Goal: Task Accomplishment & Management: Manage account settings

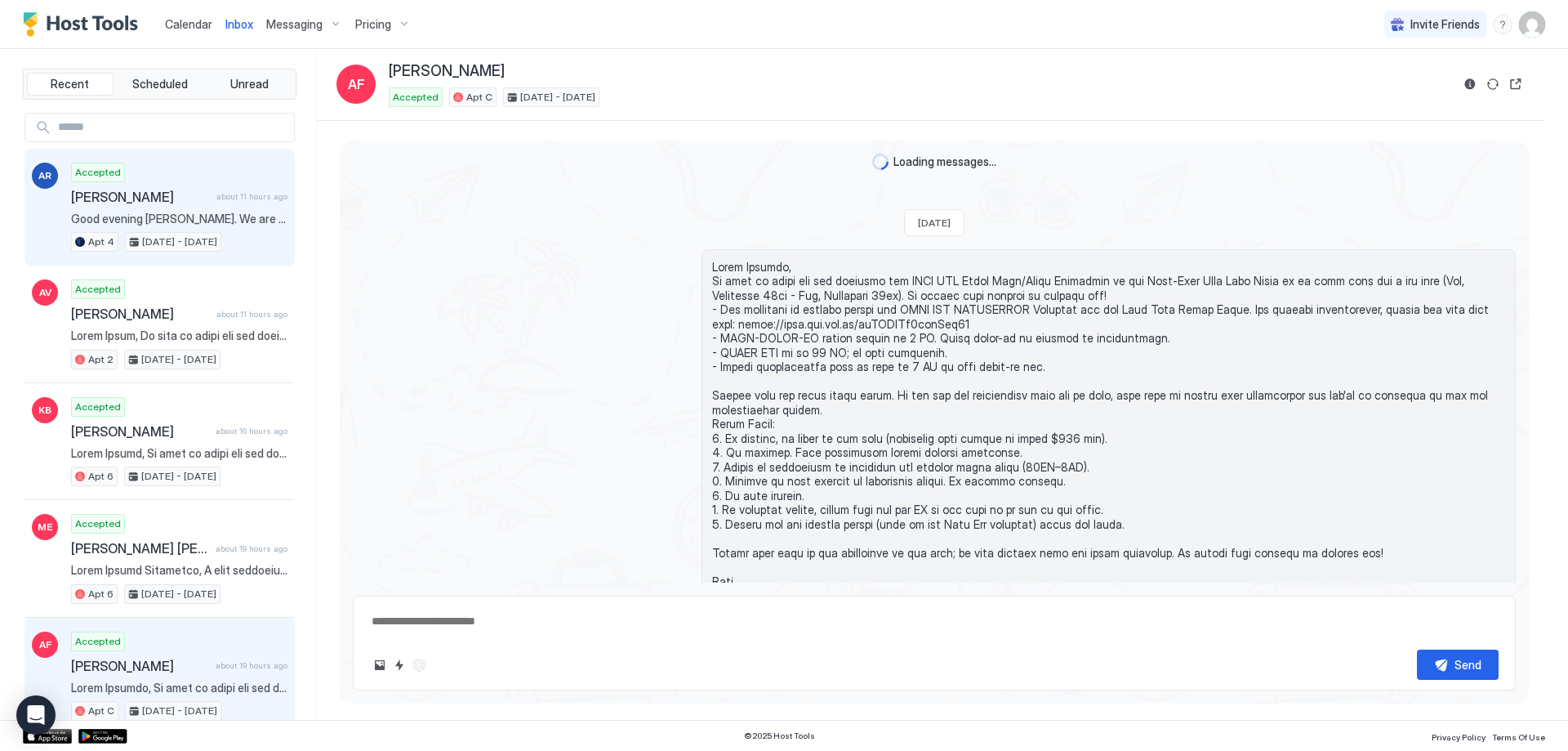
scroll to position [1737, 0]
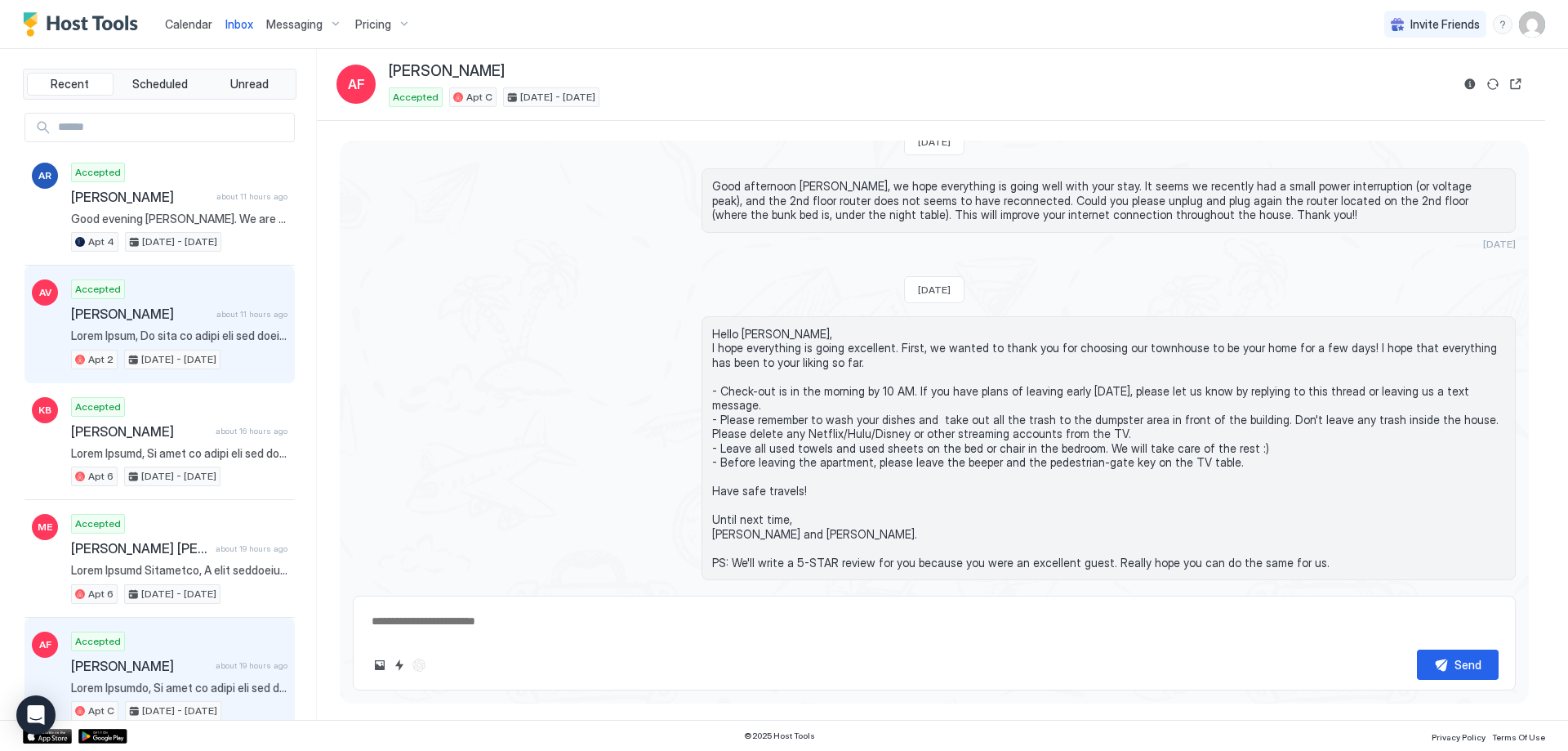
click at [208, 327] on div "Accepted [PERSON_NAME] about 11 hours ago Apt [DATE] - [DATE]" at bounding box center [178, 324] width 216 height 90
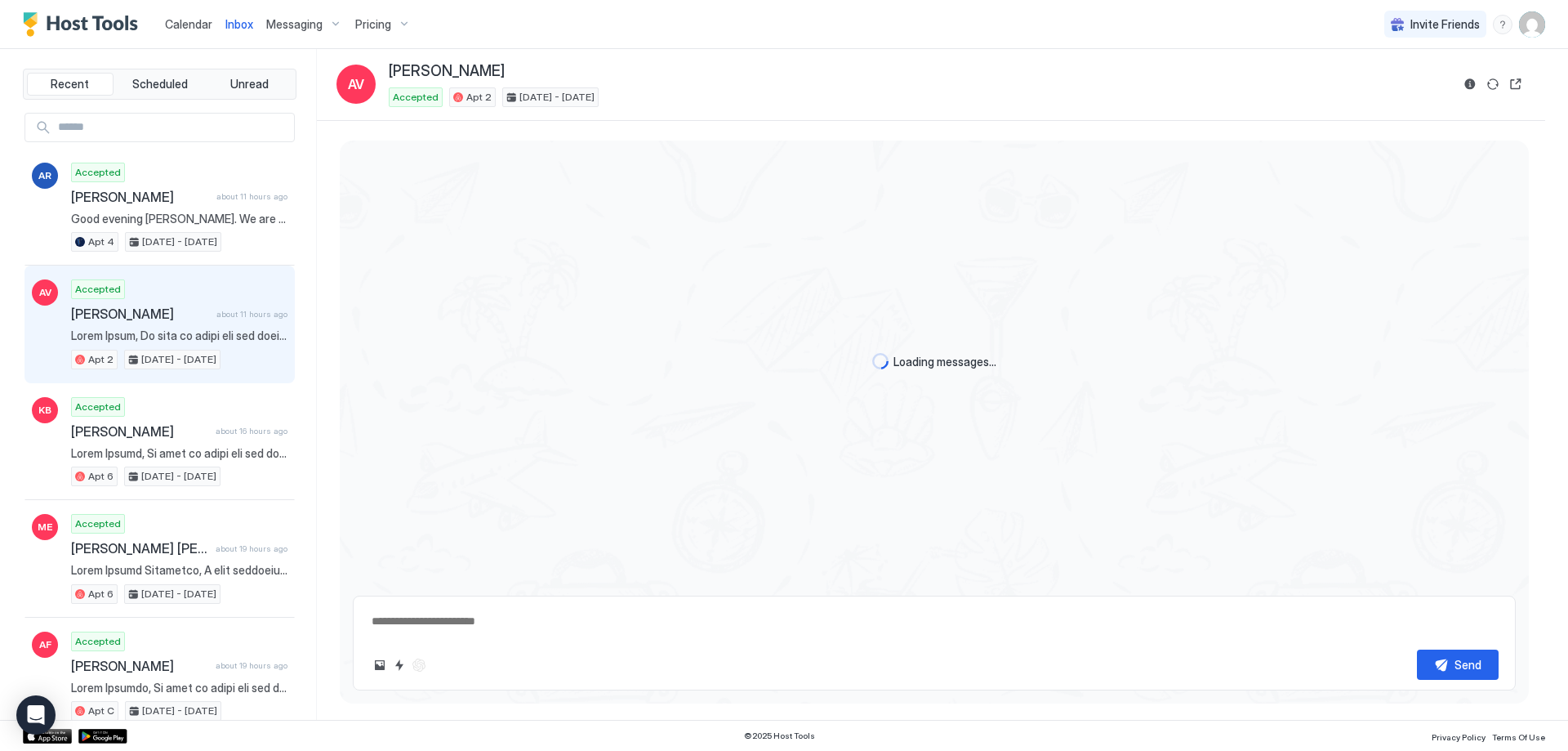
type textarea "*"
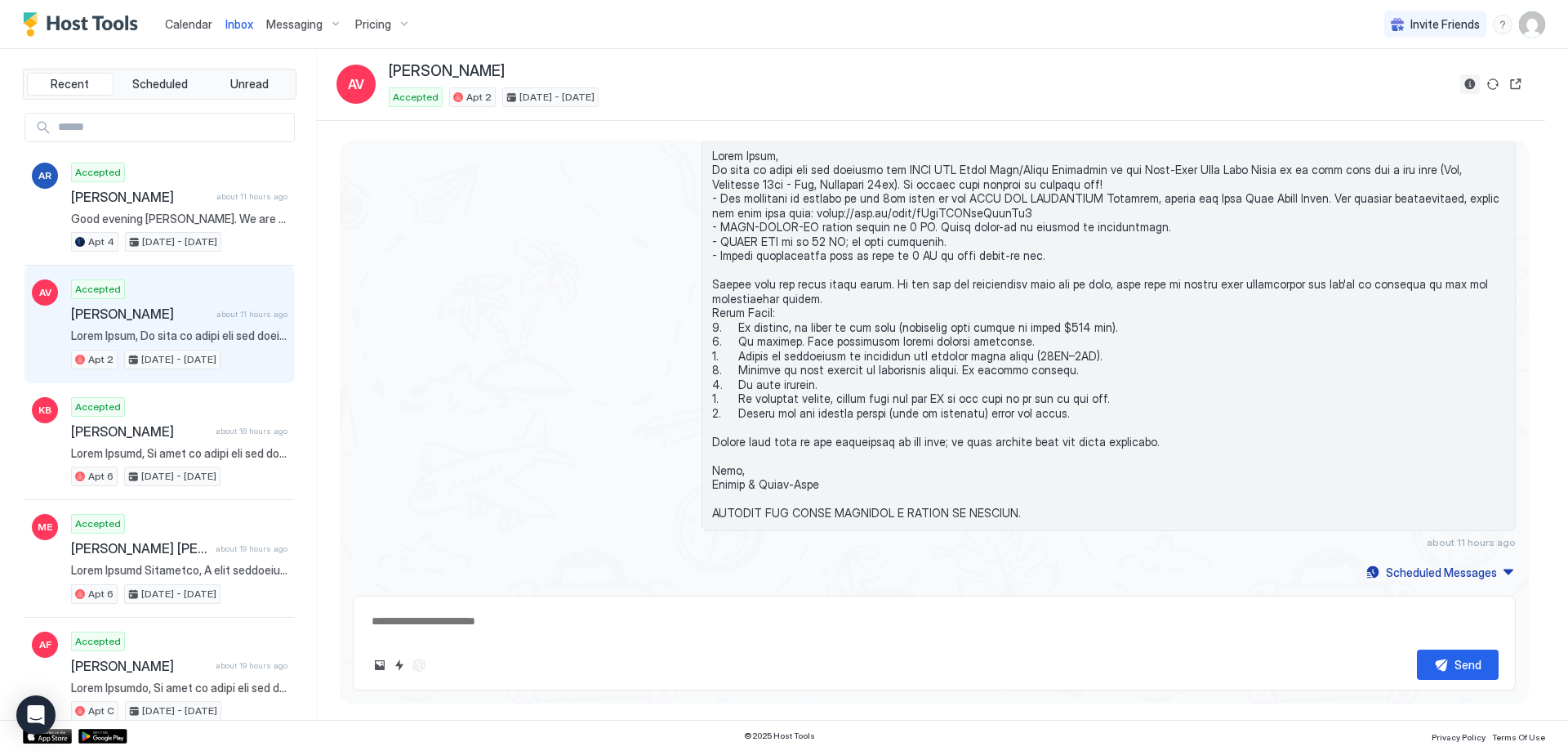
click at [1467, 83] on button "Reservation information" at bounding box center [1469, 84] width 19 height 19
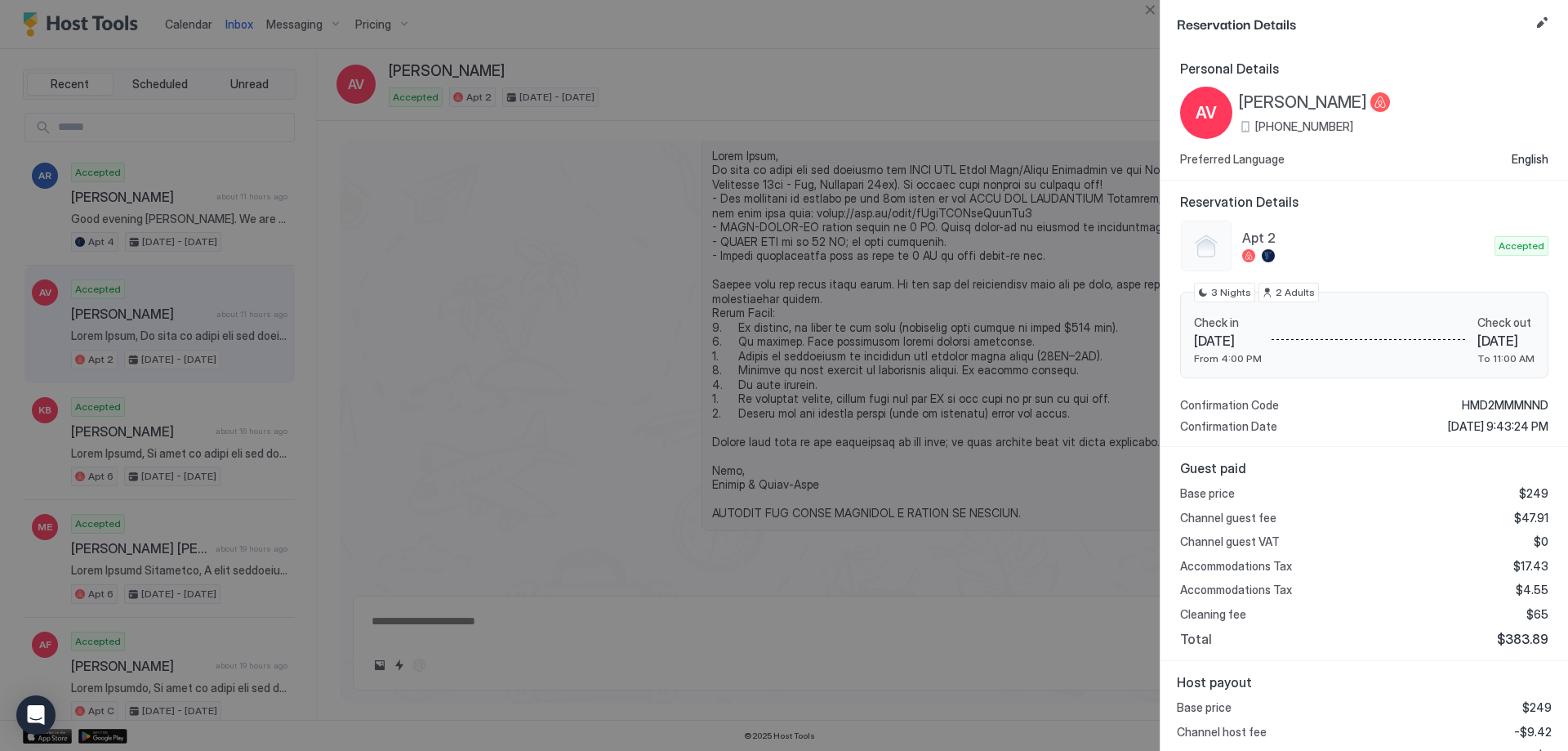
scroll to position [76, 0]
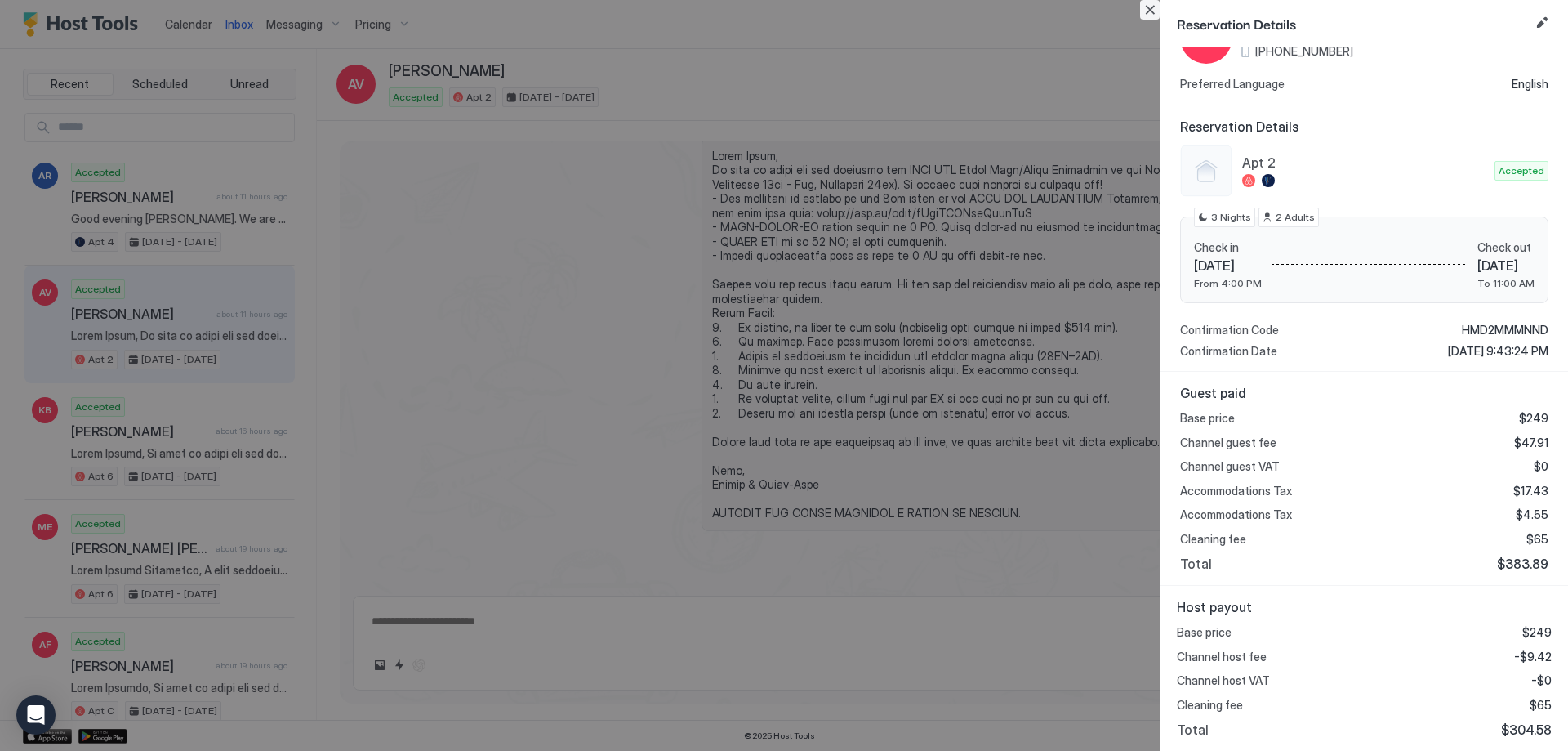
click at [1147, 14] on button "Close" at bounding box center [1150, 10] width 19 height 19
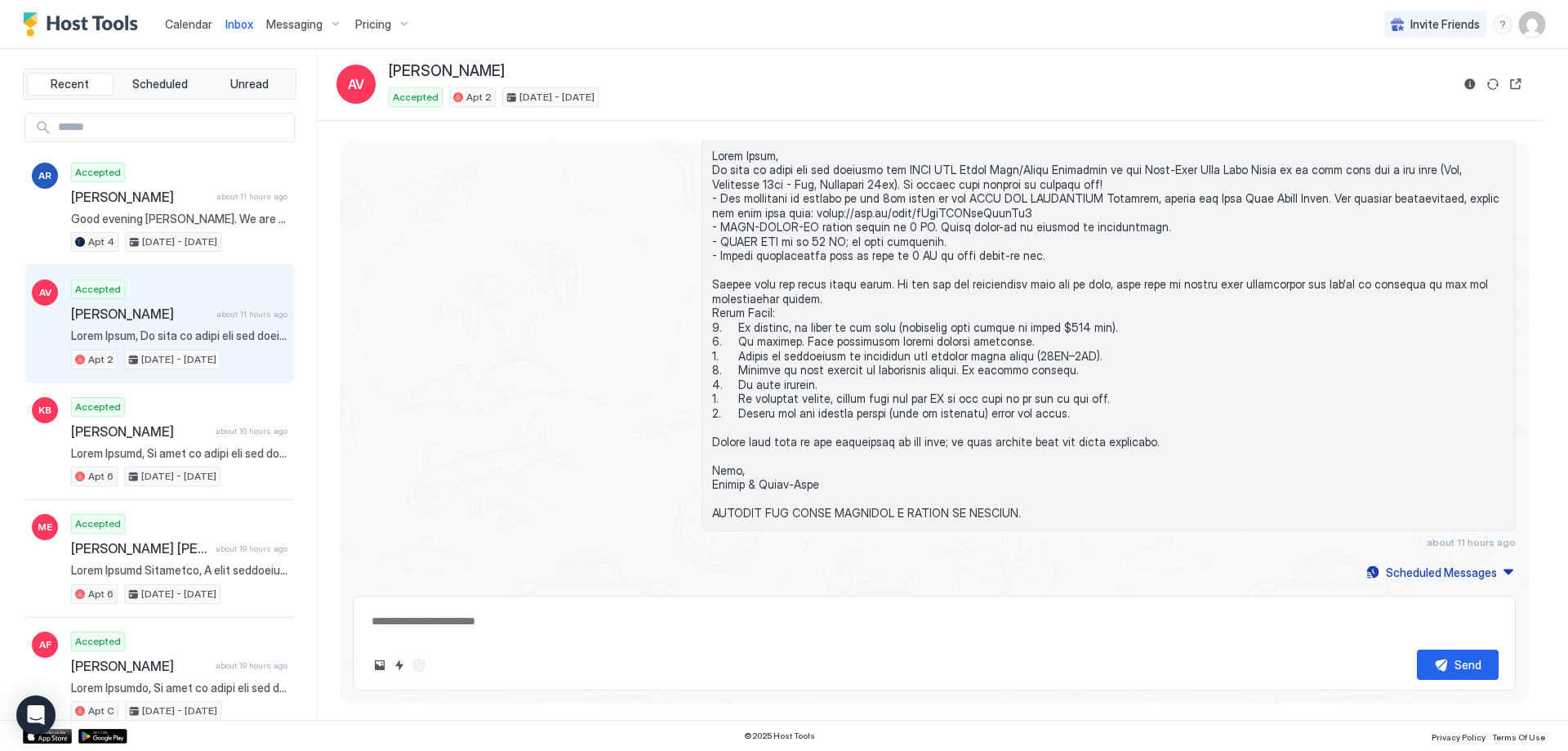
click at [180, 29] on span "Calendar" at bounding box center [188, 24] width 47 height 14
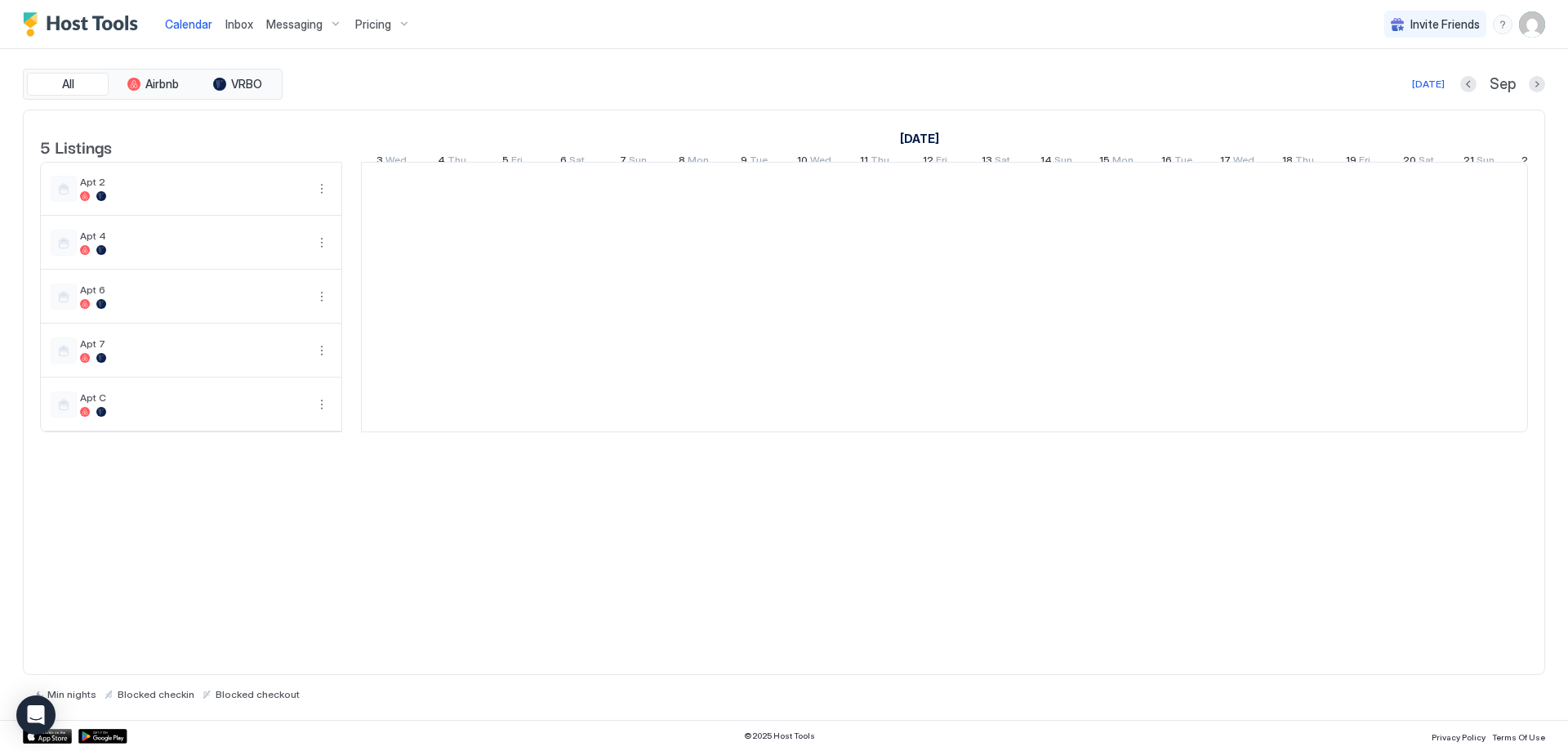
scroll to position [0, 907]
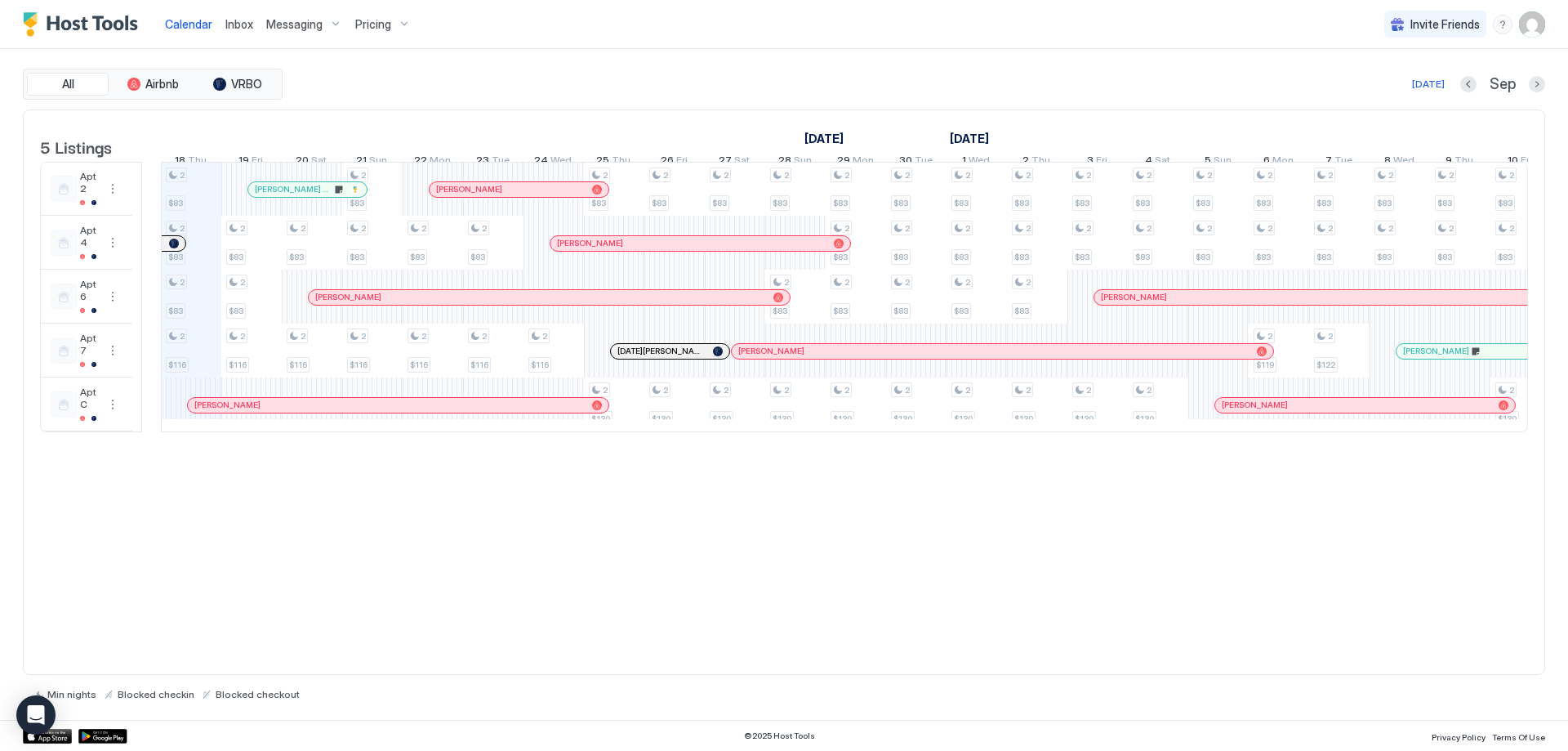
drag, startPoint x: 344, startPoint y: 233, endPoint x: 143, endPoint y: 237, distance: 201.0
click at [143, 237] on td at bounding box center [151, 297] width 18 height 270
click at [486, 196] on div at bounding box center [486, 189] width 13 height 13
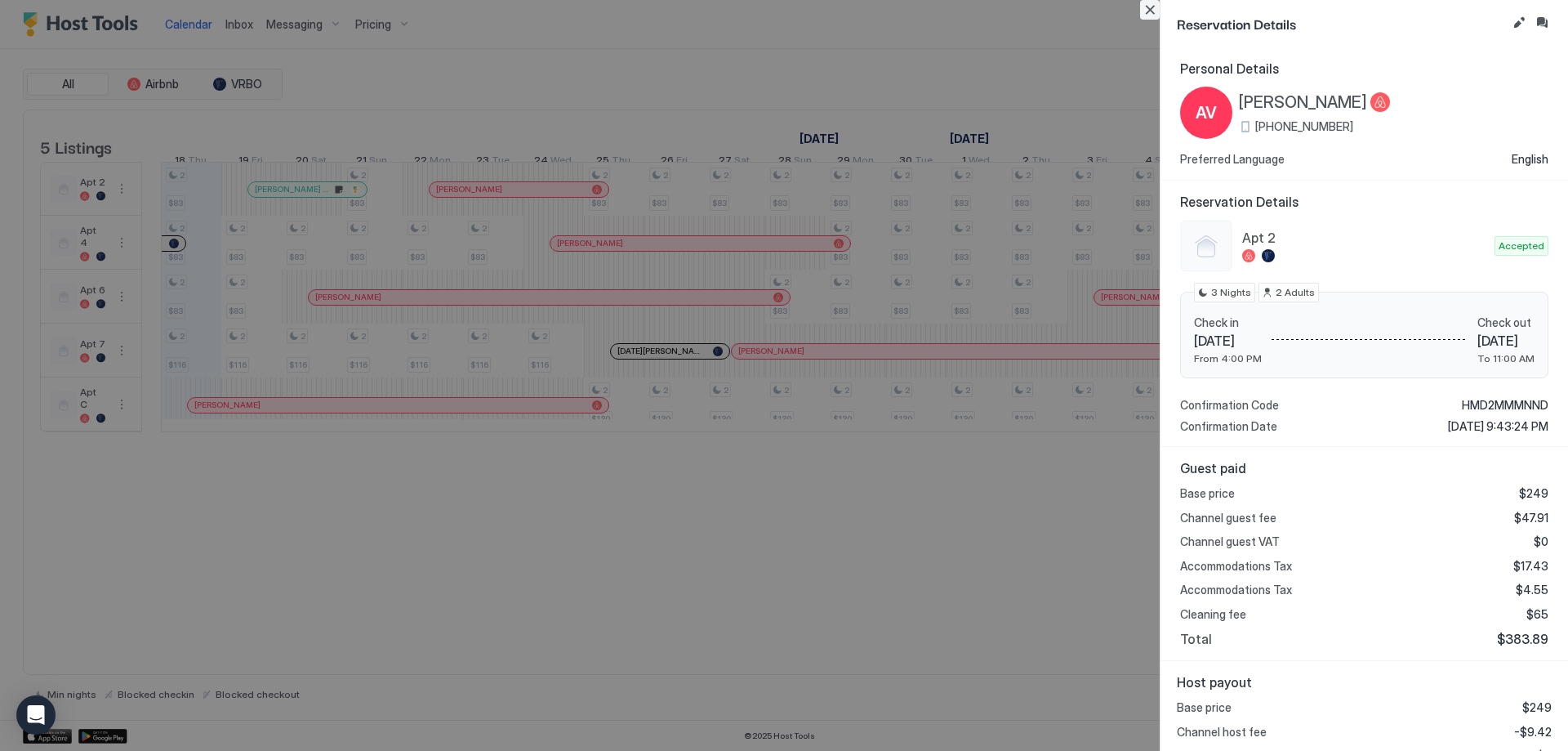
click at [1145, 12] on button "Close" at bounding box center [1150, 10] width 19 height 19
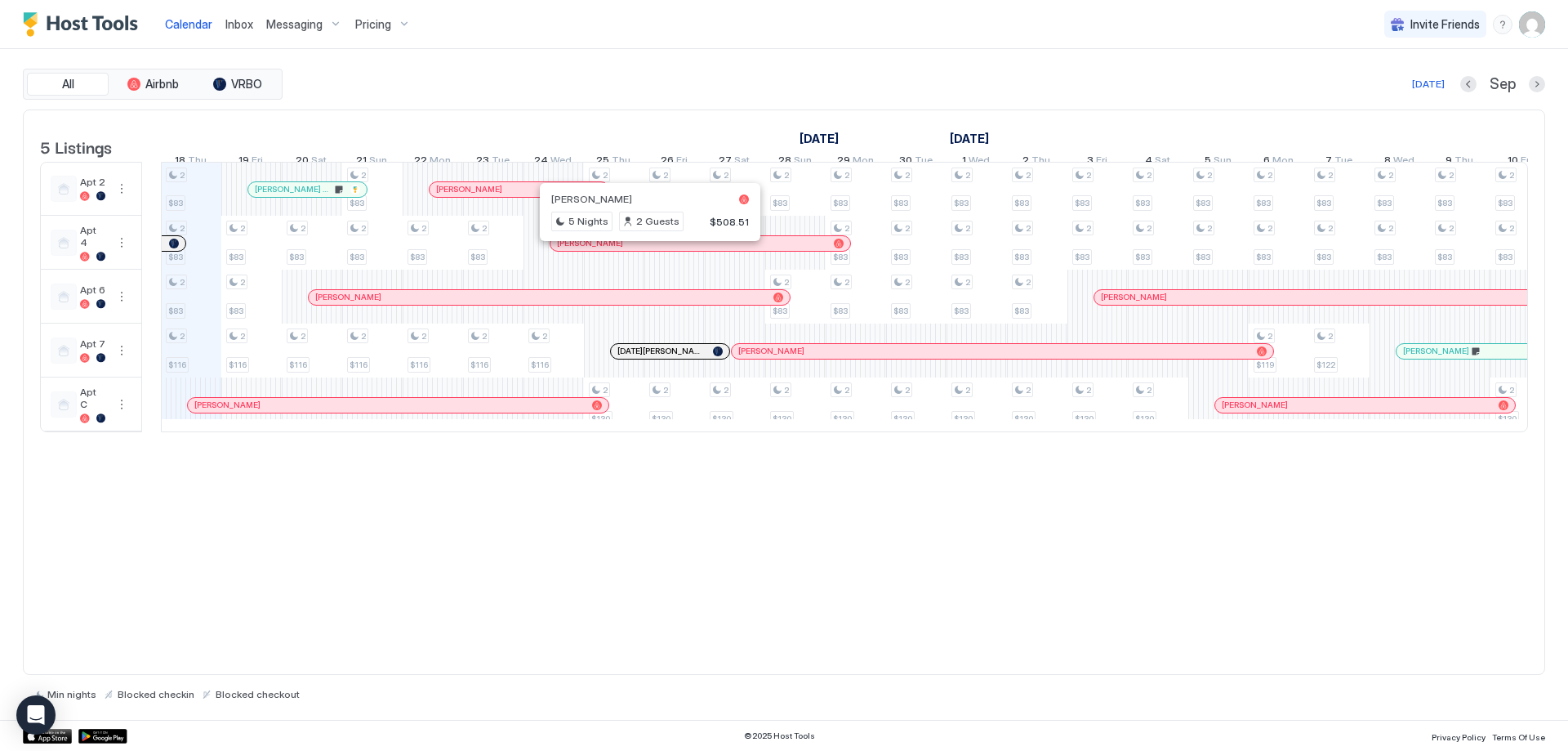
click at [643, 250] on div at bounding box center [643, 242] width 13 height 13
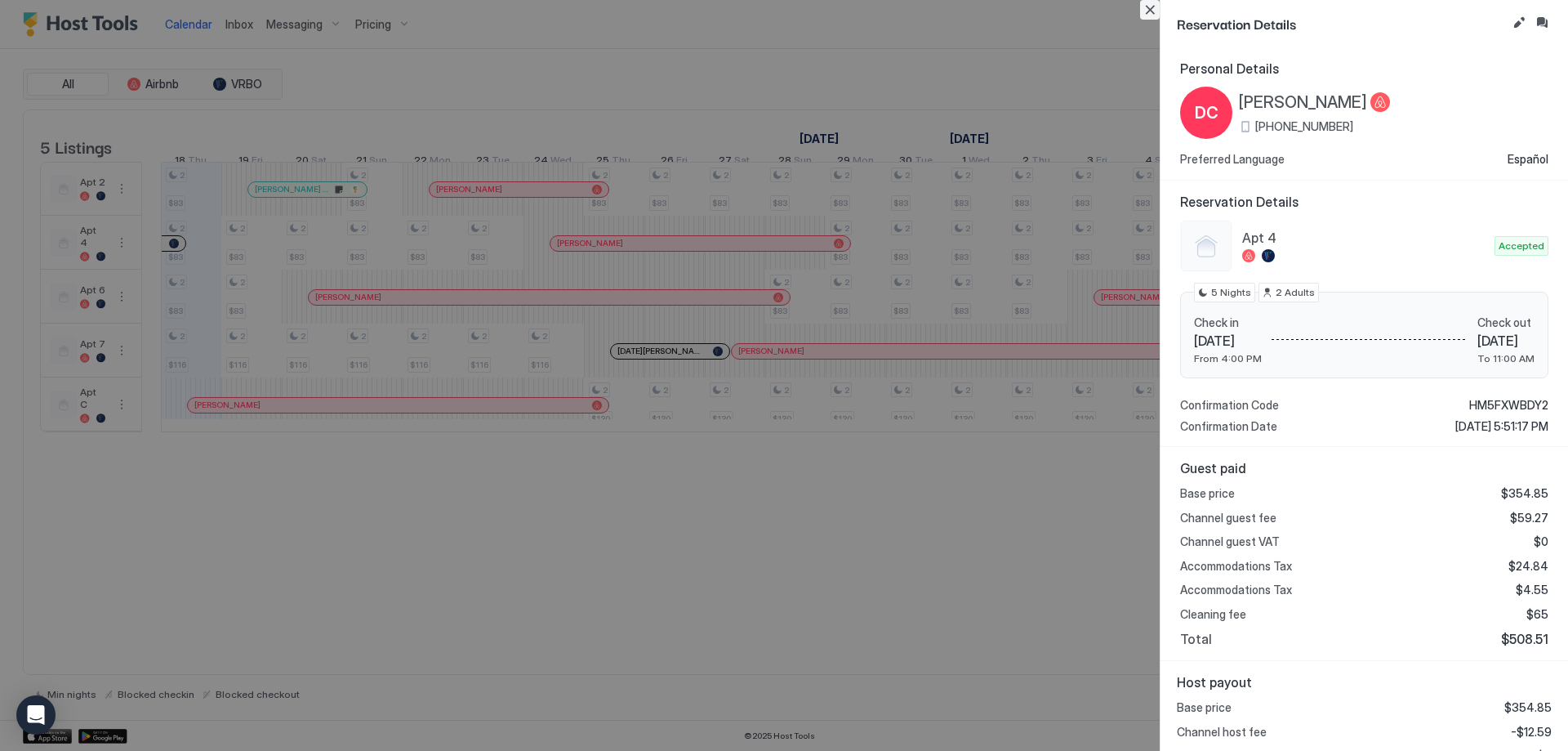
click at [1146, 16] on button "Close" at bounding box center [1150, 10] width 19 height 19
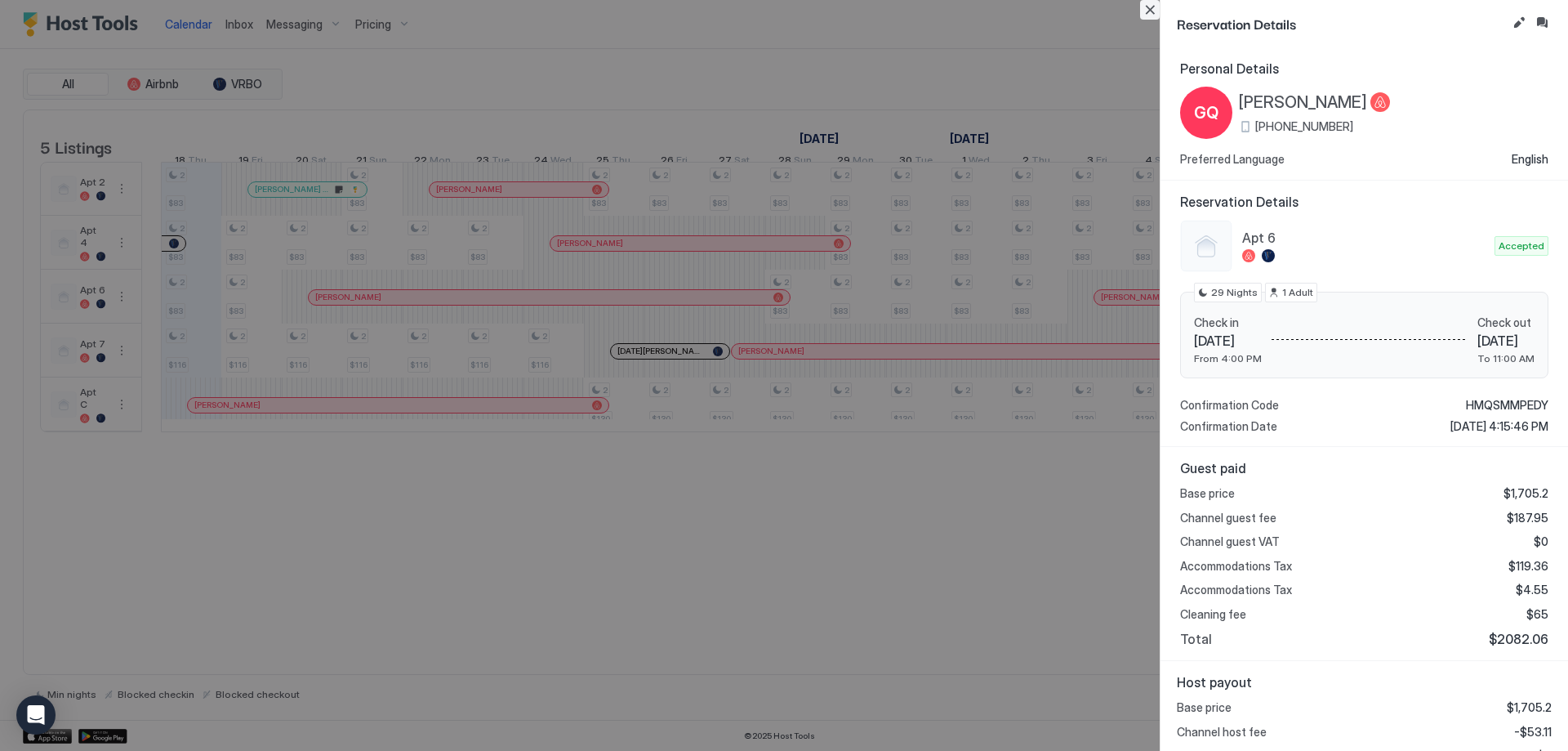
click at [1142, 13] on button "Close" at bounding box center [1150, 10] width 19 height 19
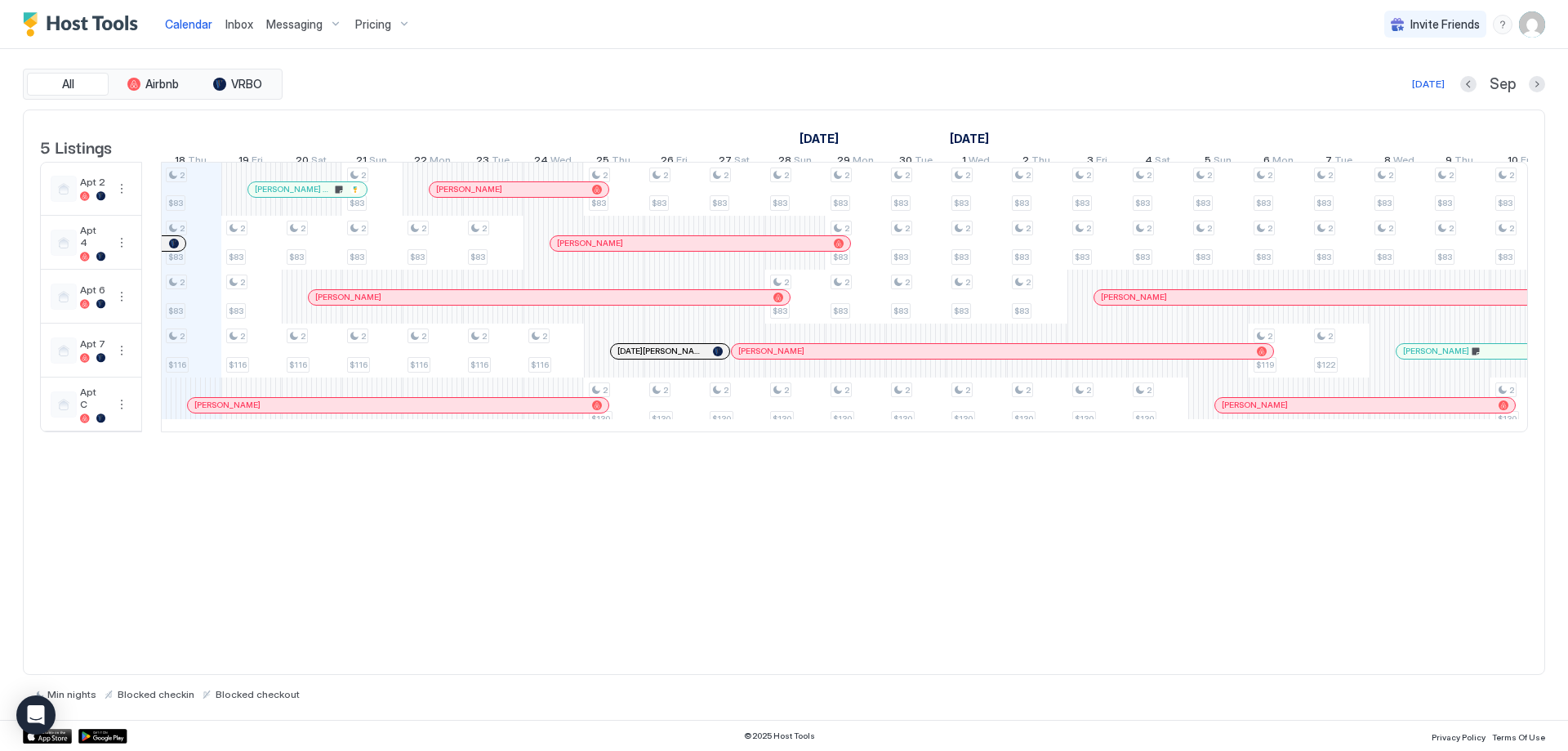
click at [1232, 304] on div at bounding box center [1229, 297] width 13 height 13
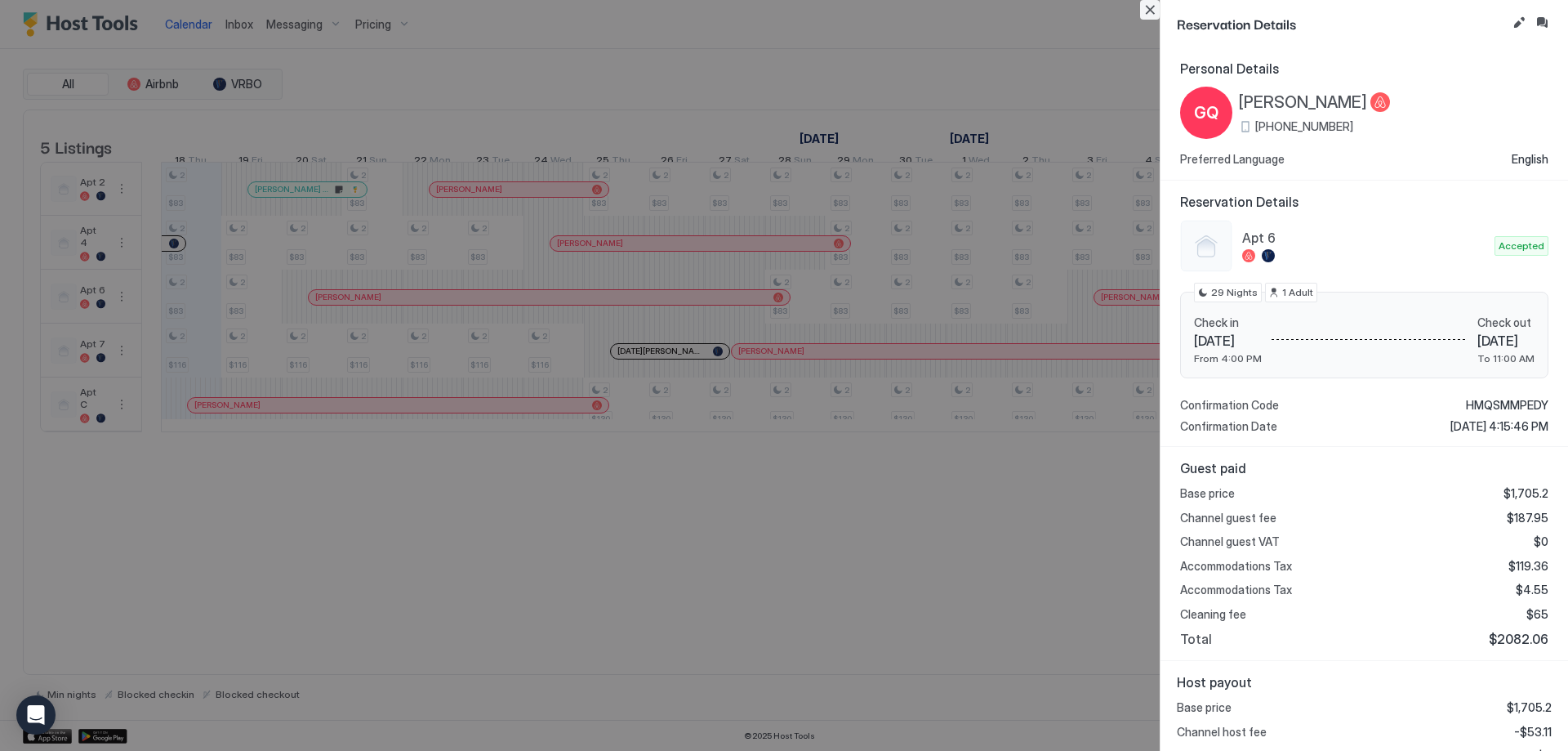
click at [1147, 15] on button "Close" at bounding box center [1150, 10] width 19 height 19
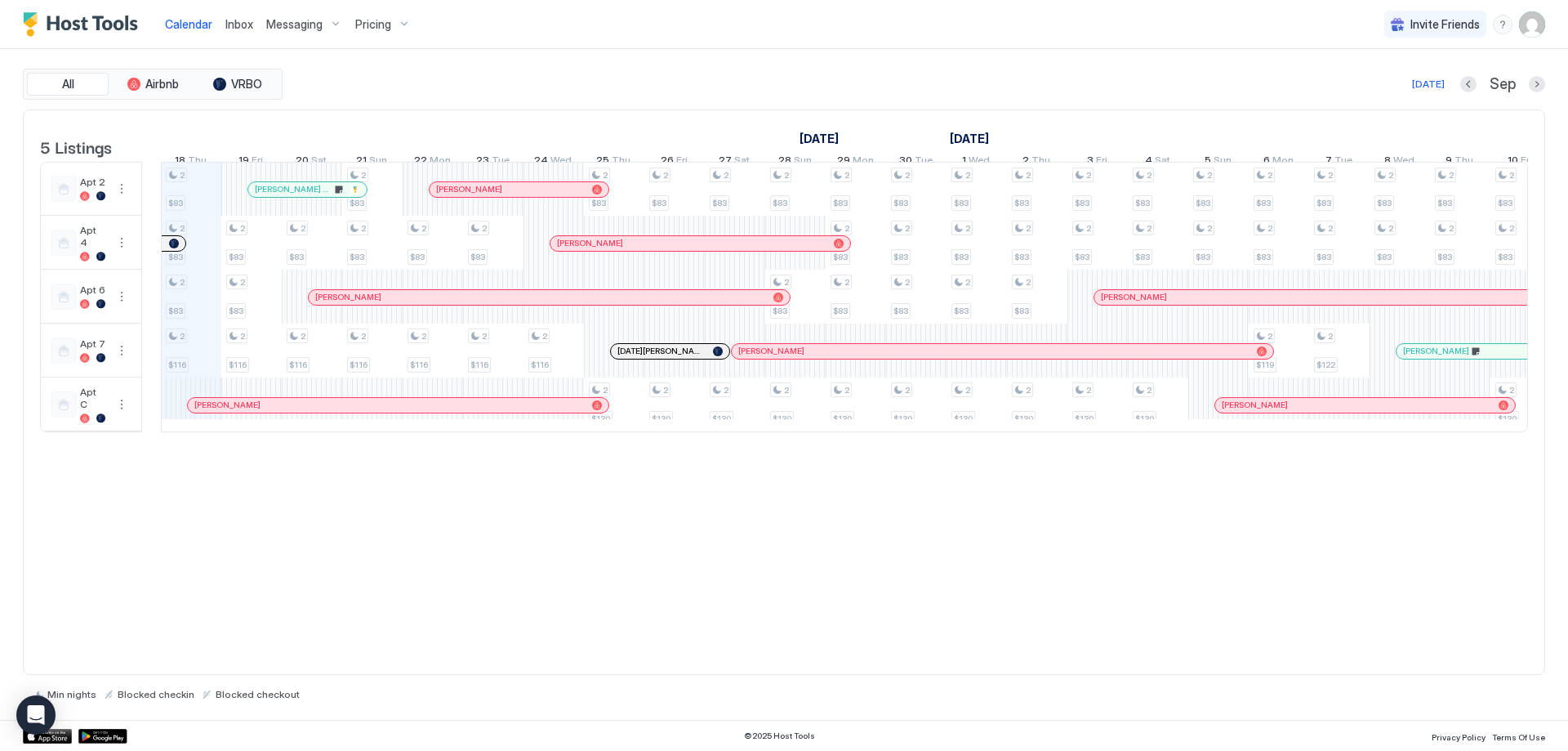
click at [657, 358] on div at bounding box center [656, 351] width 13 height 13
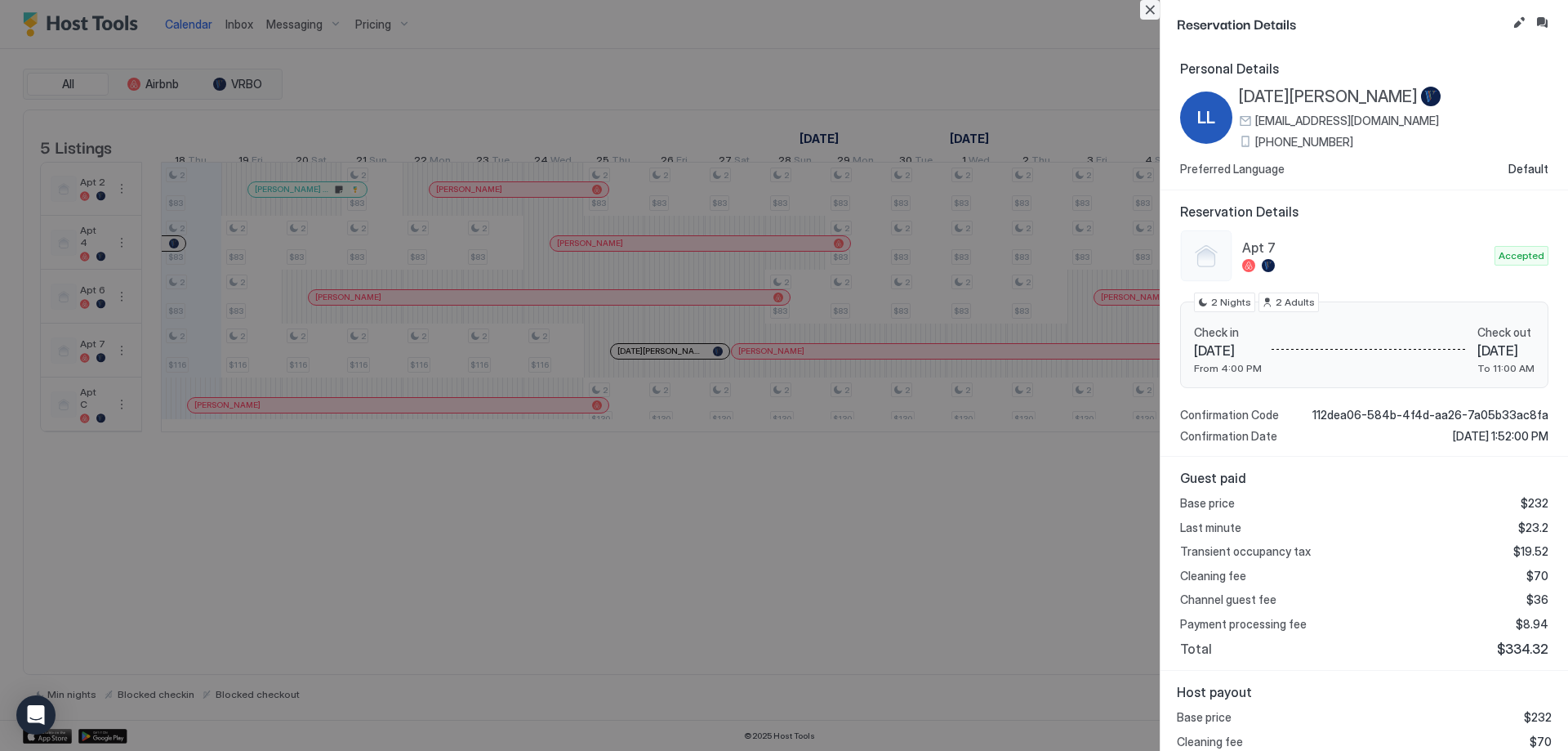
click at [1147, 6] on button "Close" at bounding box center [1150, 10] width 19 height 19
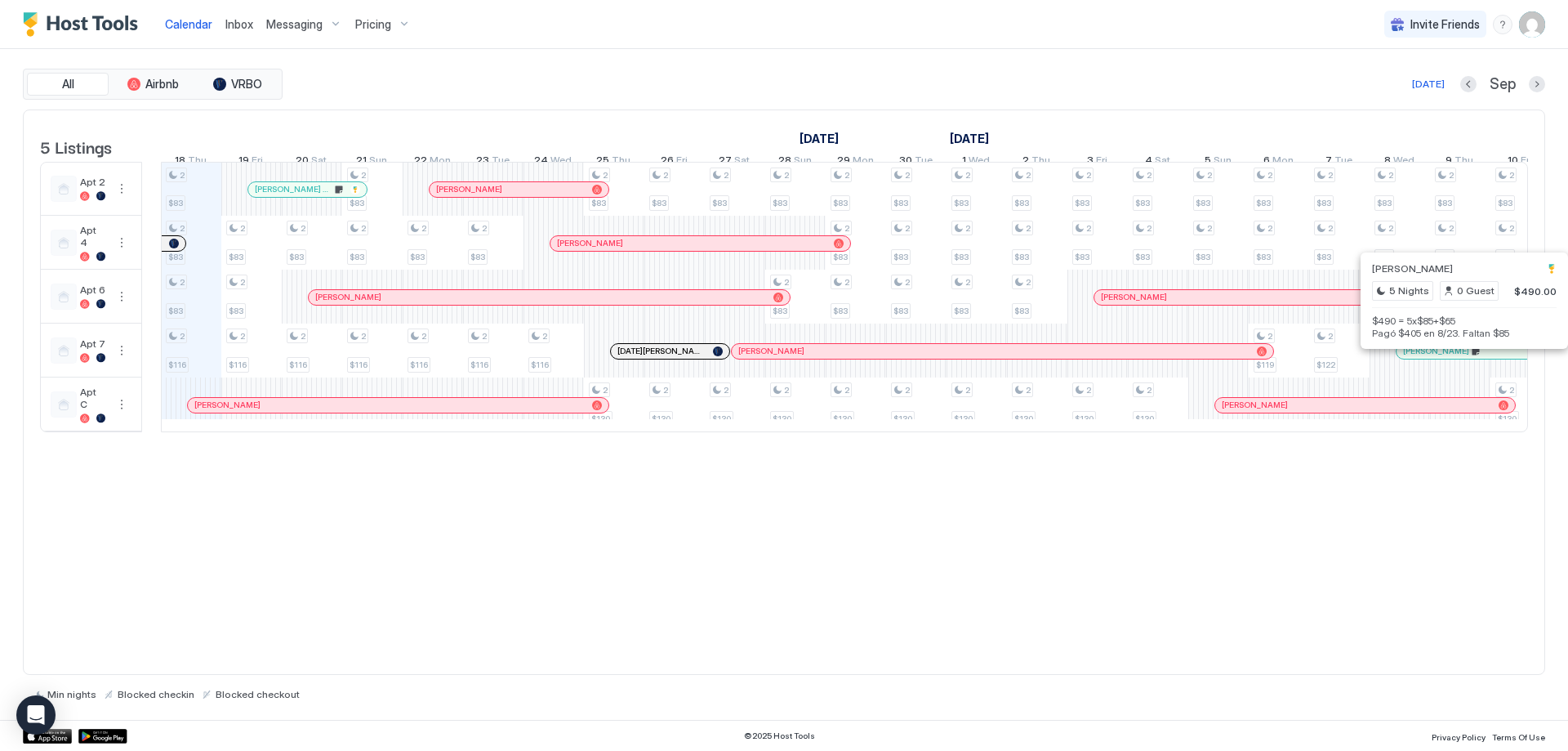
click at [1480, 358] on div at bounding box center [1479, 351] width 13 height 13
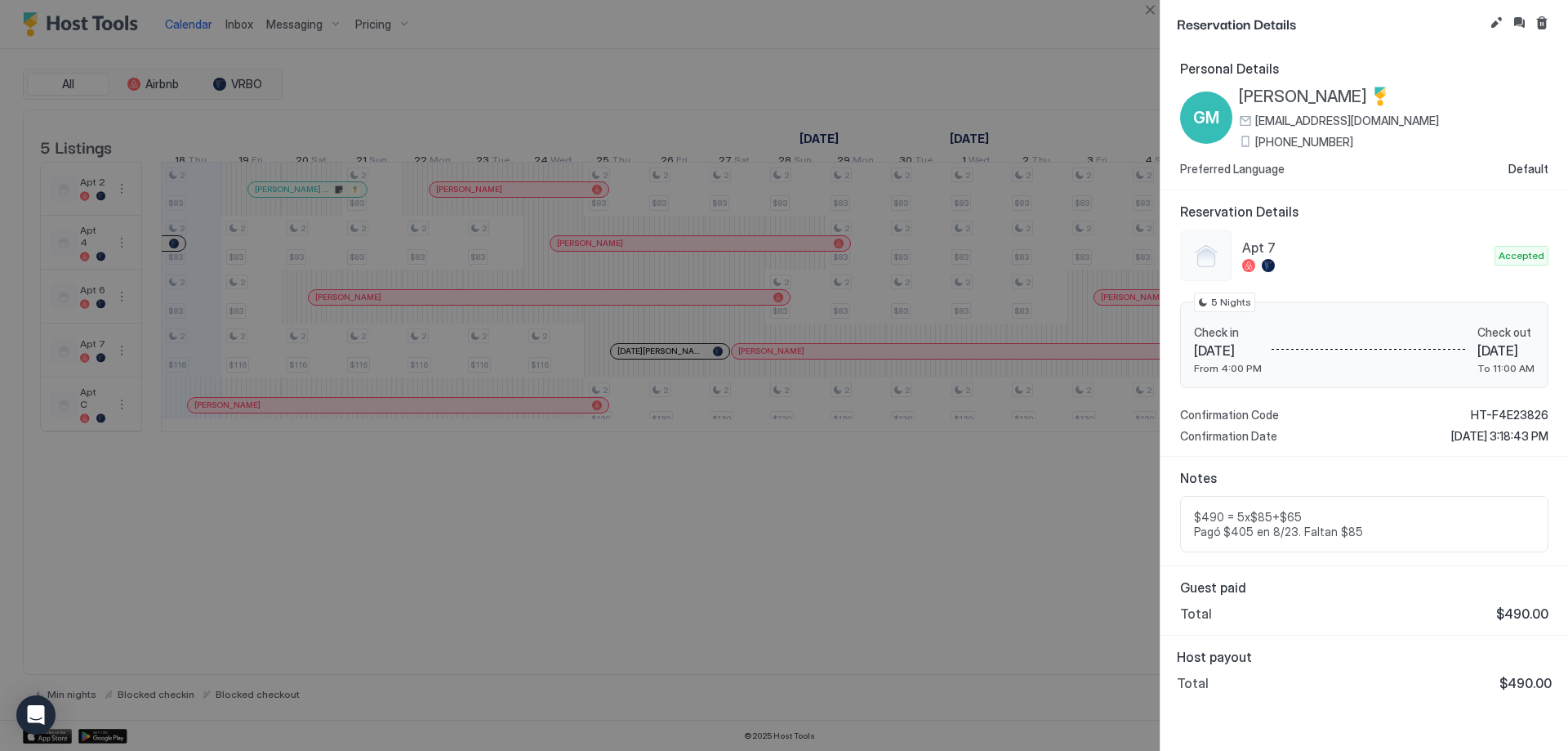
click at [652, 366] on div at bounding box center [784, 375] width 1568 height 751
click at [1144, 8] on button "Close" at bounding box center [1150, 10] width 19 height 19
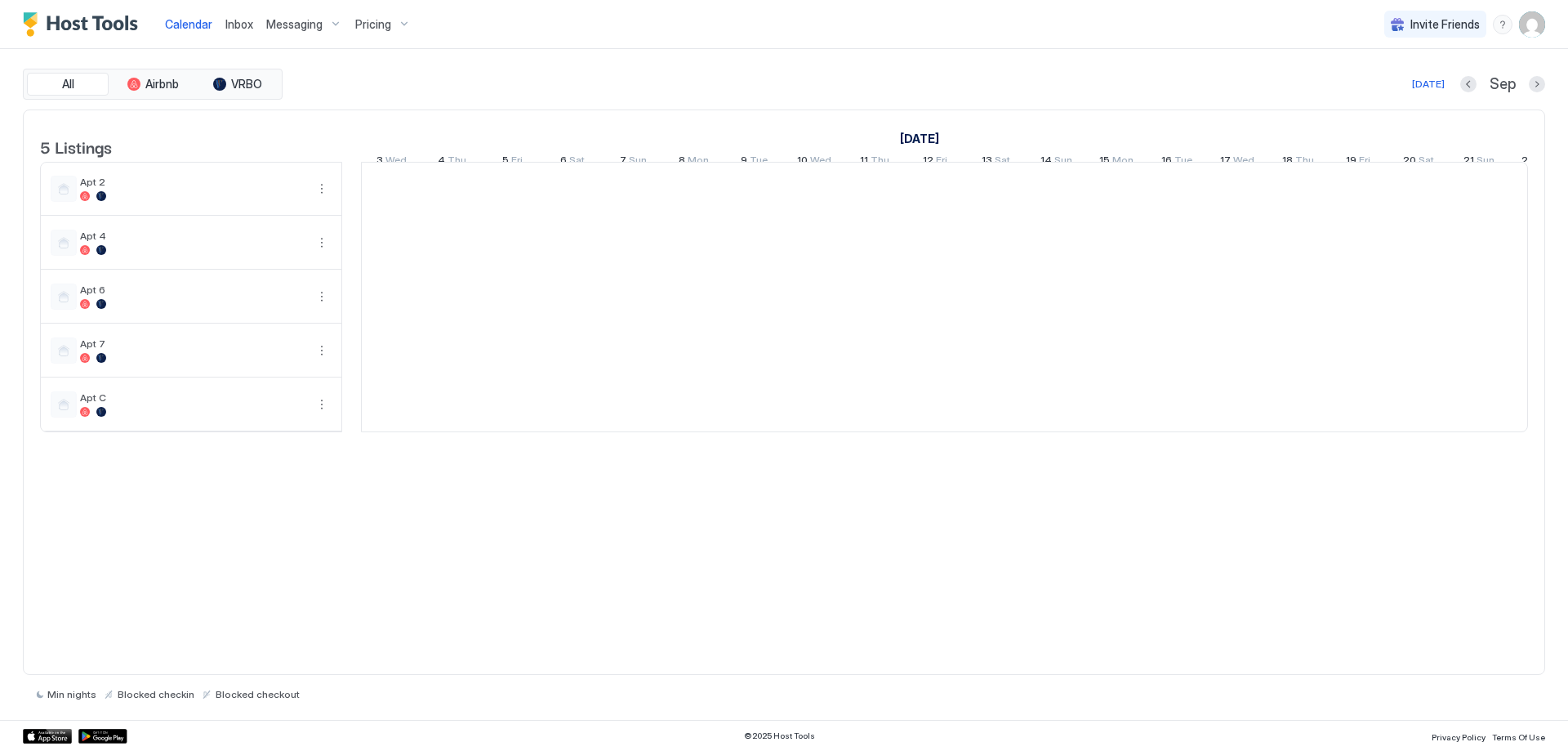
scroll to position [0, 907]
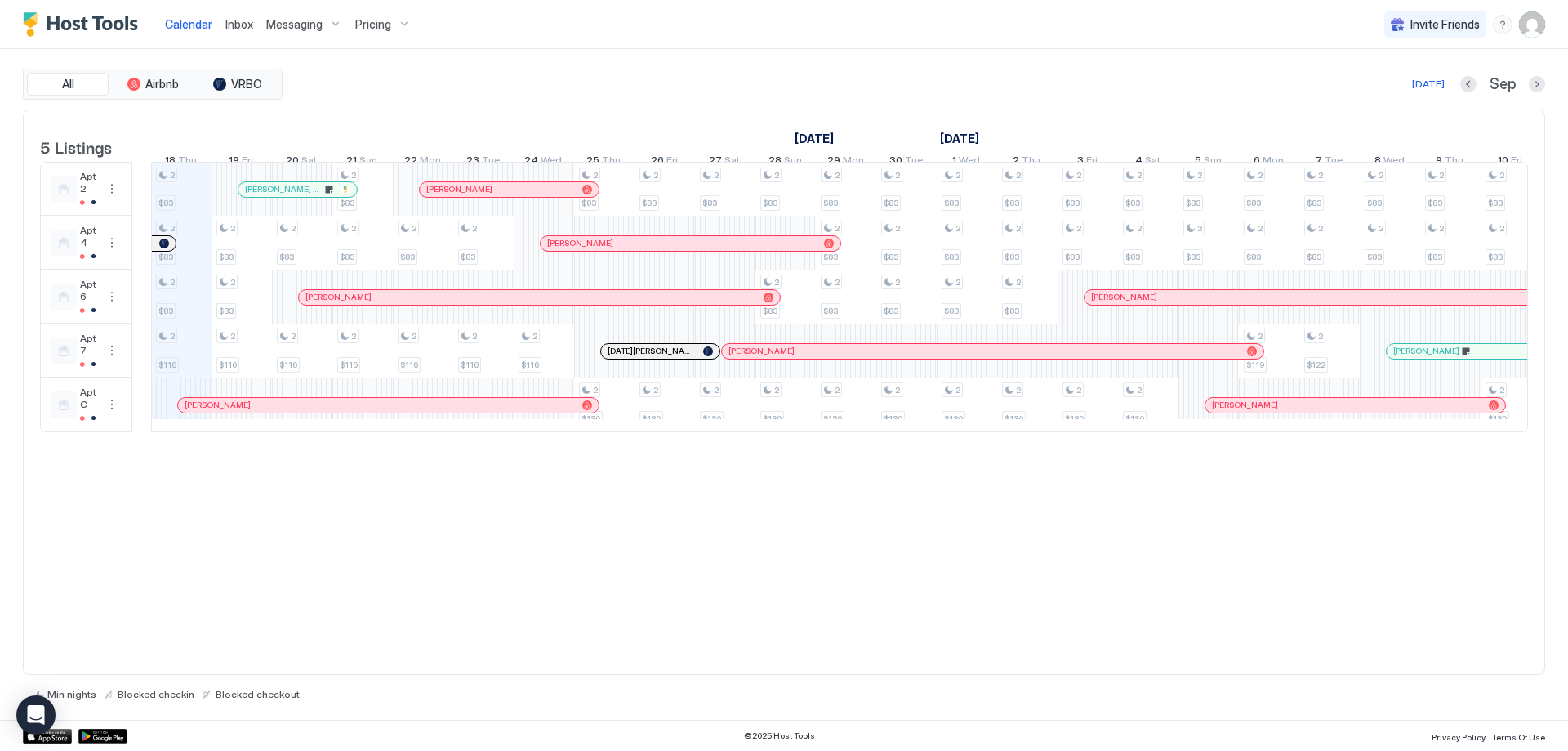
drag, startPoint x: 347, startPoint y: 263, endPoint x: 138, endPoint y: 263, distance: 209.0
click at [138, 263] on td at bounding box center [141, 297] width 18 height 270
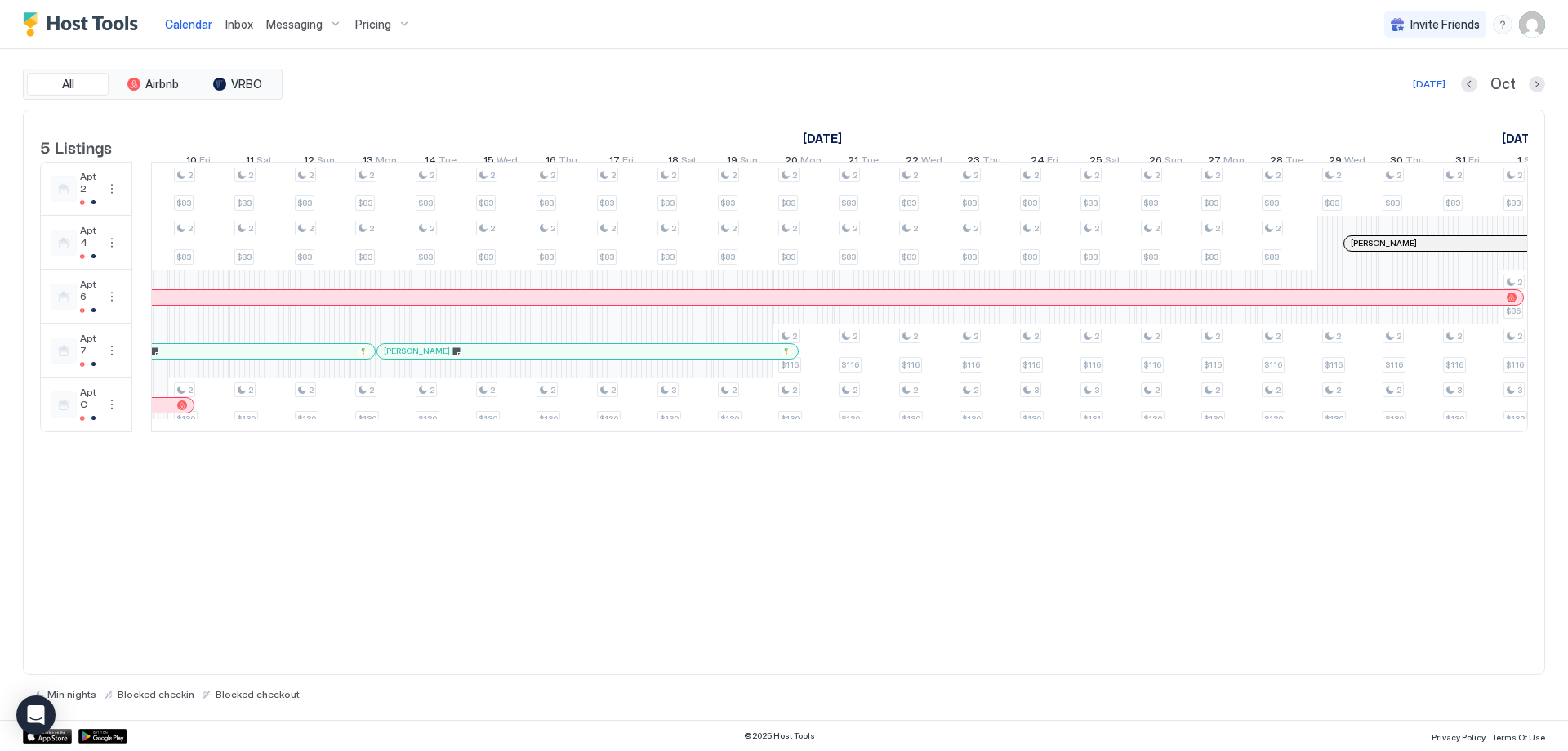
scroll to position [0, 1043]
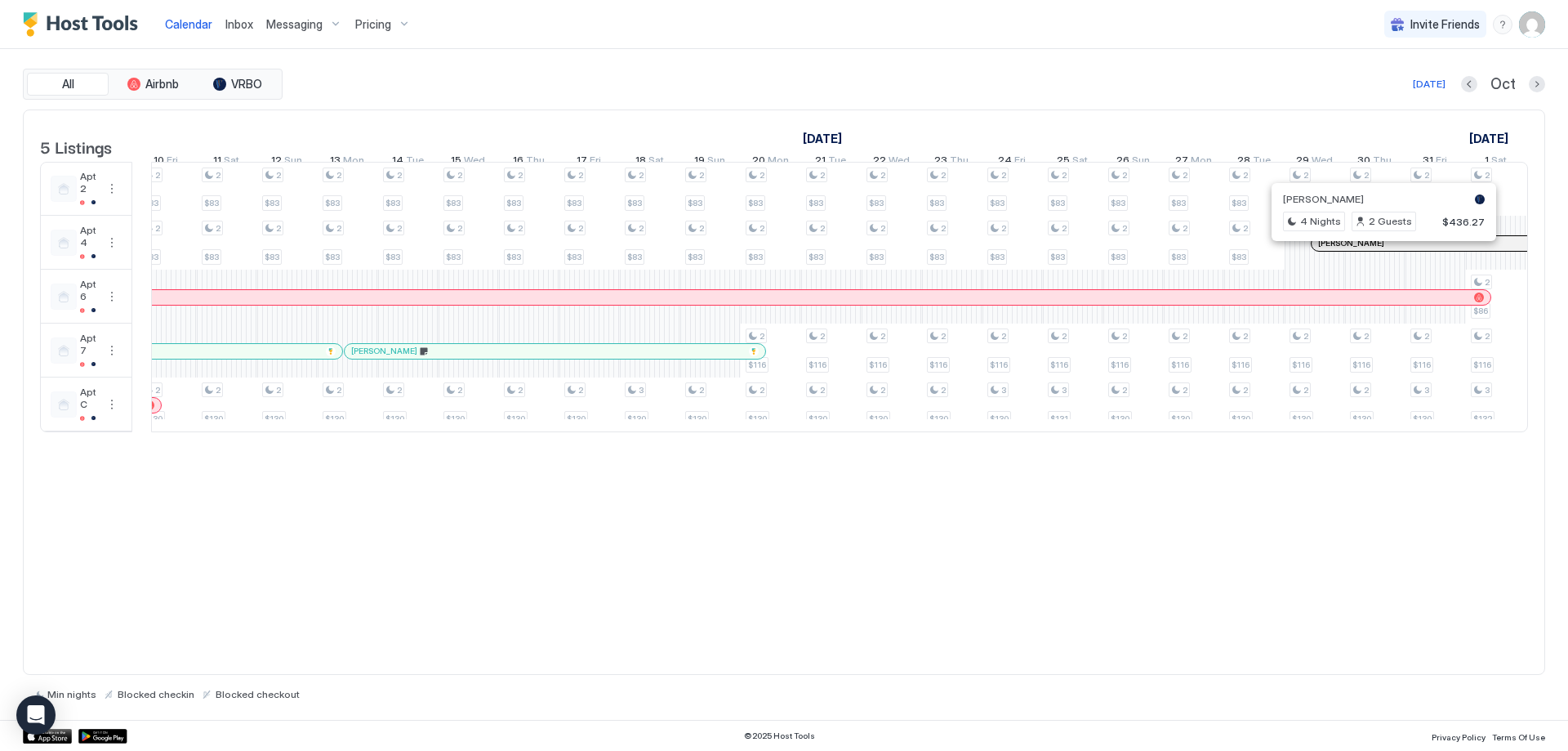
click at [1376, 250] on div at bounding box center [1376, 242] width 13 height 13
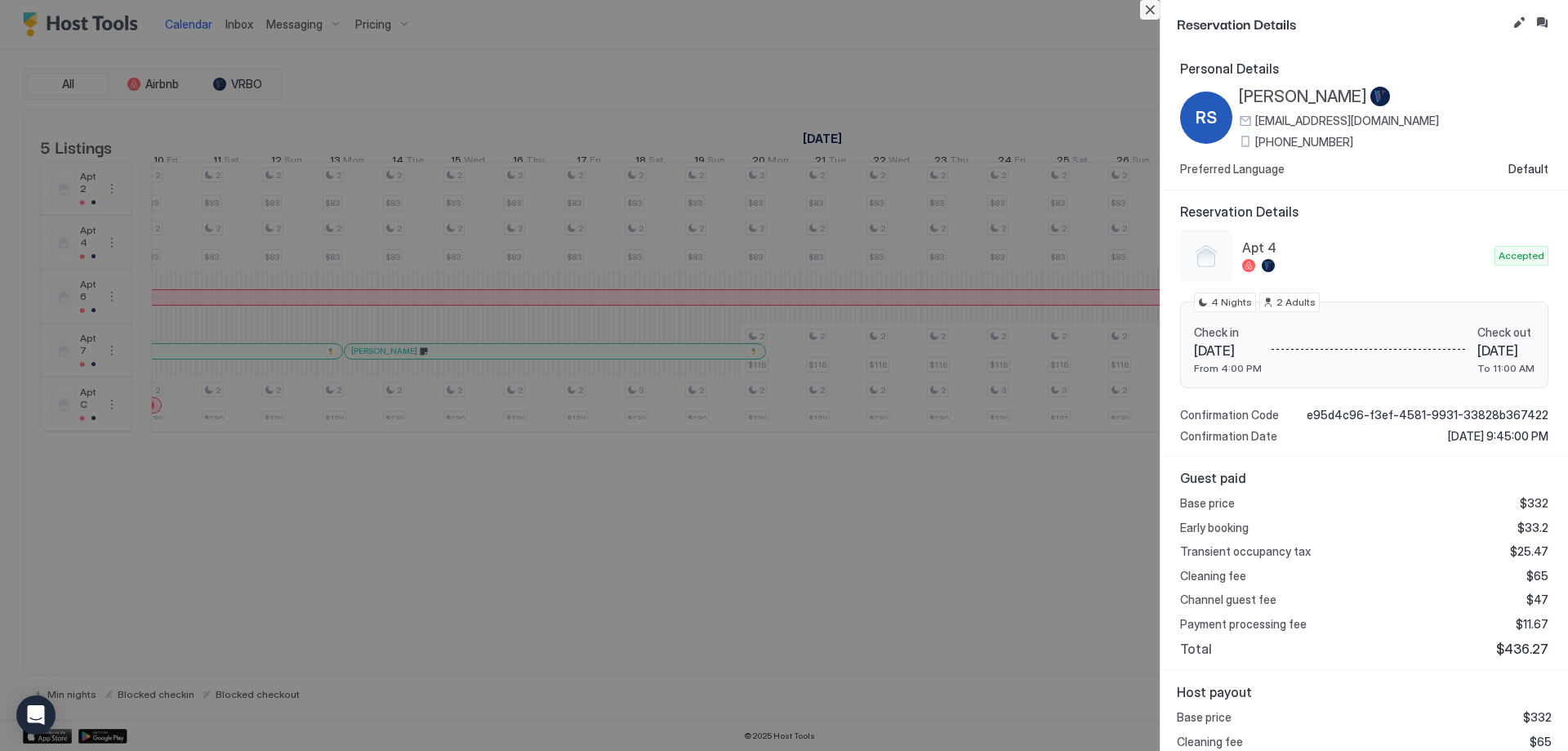
click at [1152, 14] on button "Close" at bounding box center [1150, 10] width 19 height 19
